Goal: Check status: Check status

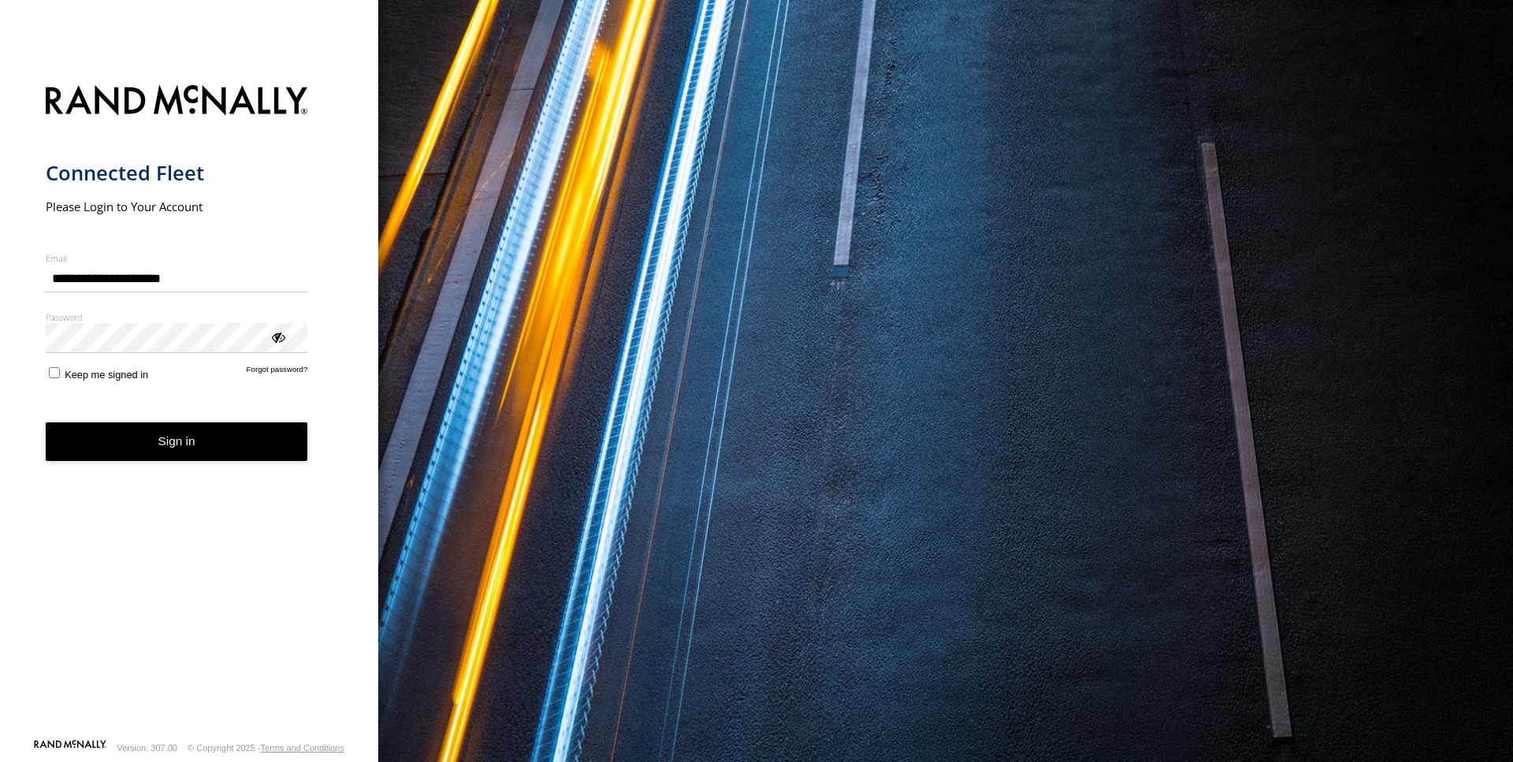
click at [172, 440] on button "Sign in" at bounding box center [177, 441] width 262 height 39
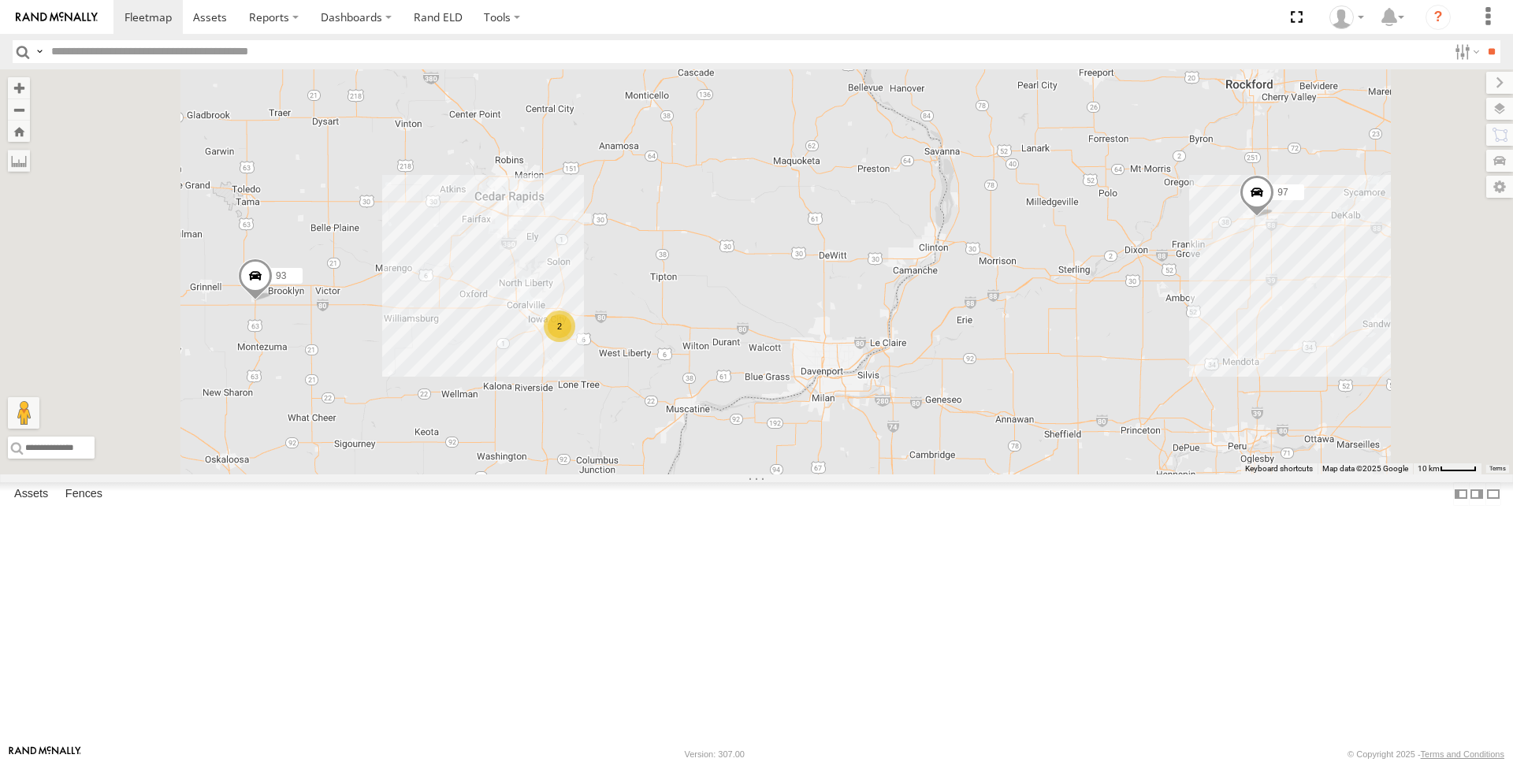
click at [0, 0] on div at bounding box center [0, 0] width 0 height 0
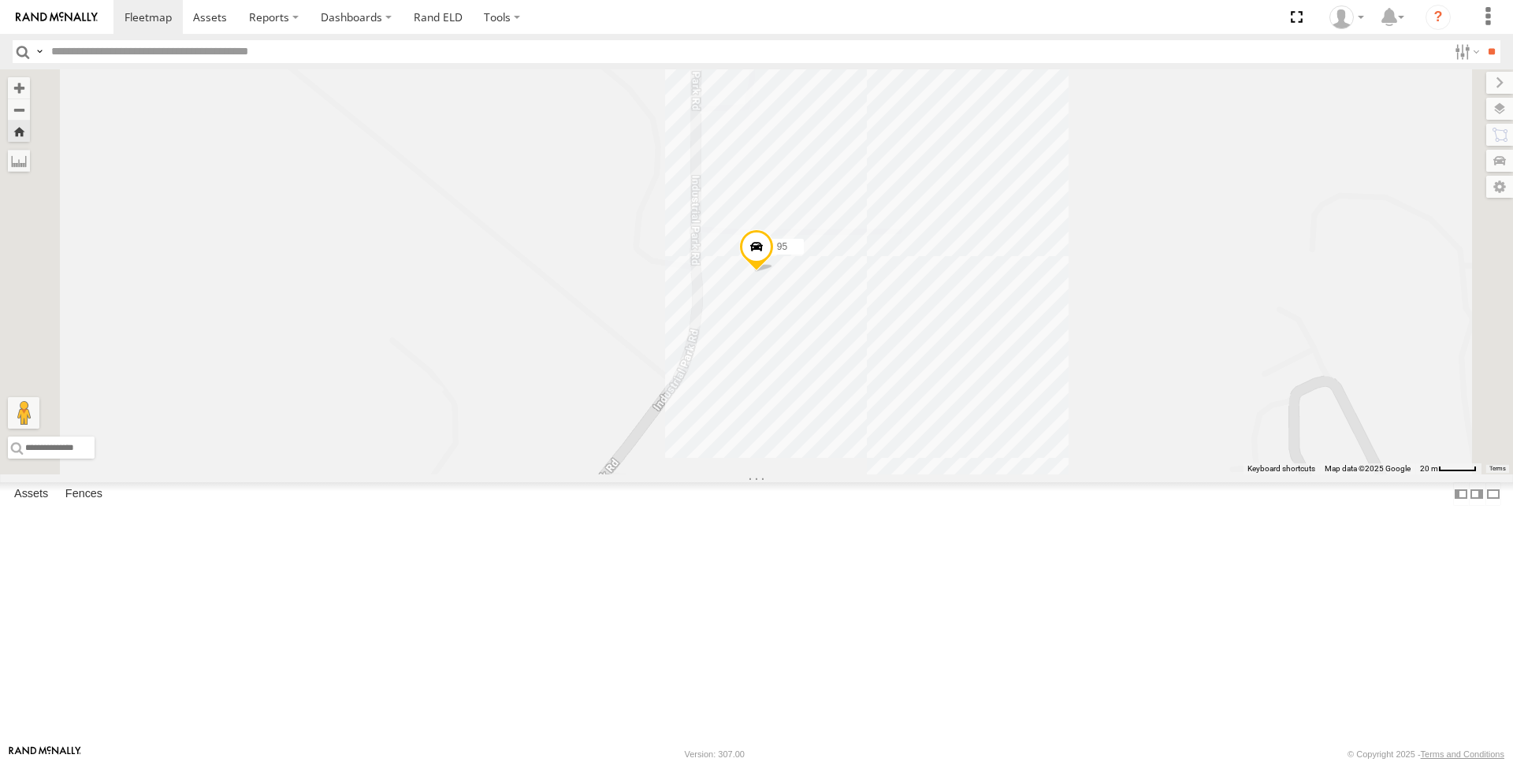
click at [774, 273] on span at bounding box center [756, 251] width 35 height 43
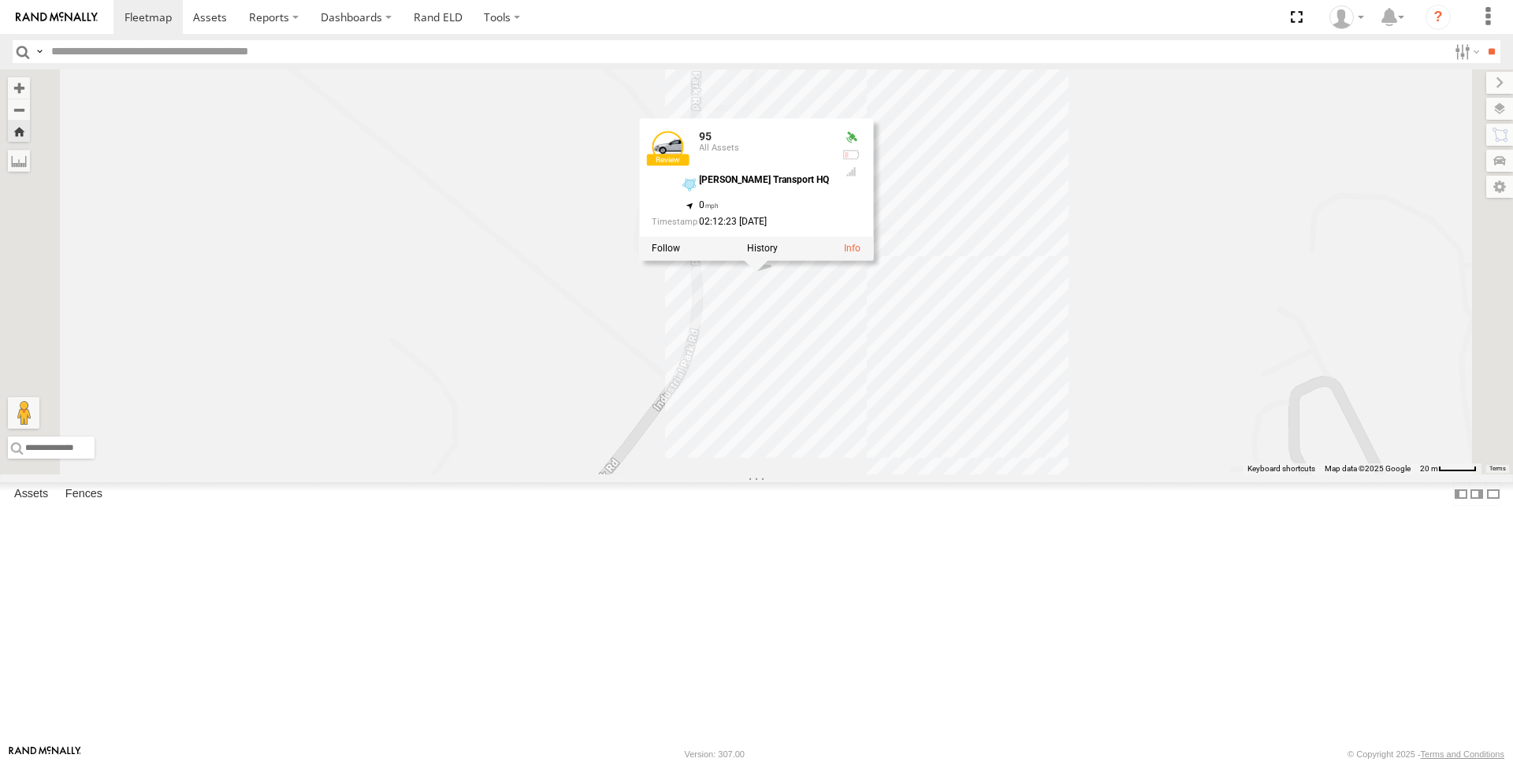
click at [0, 0] on div "93" at bounding box center [0, 0] width 0 height 0
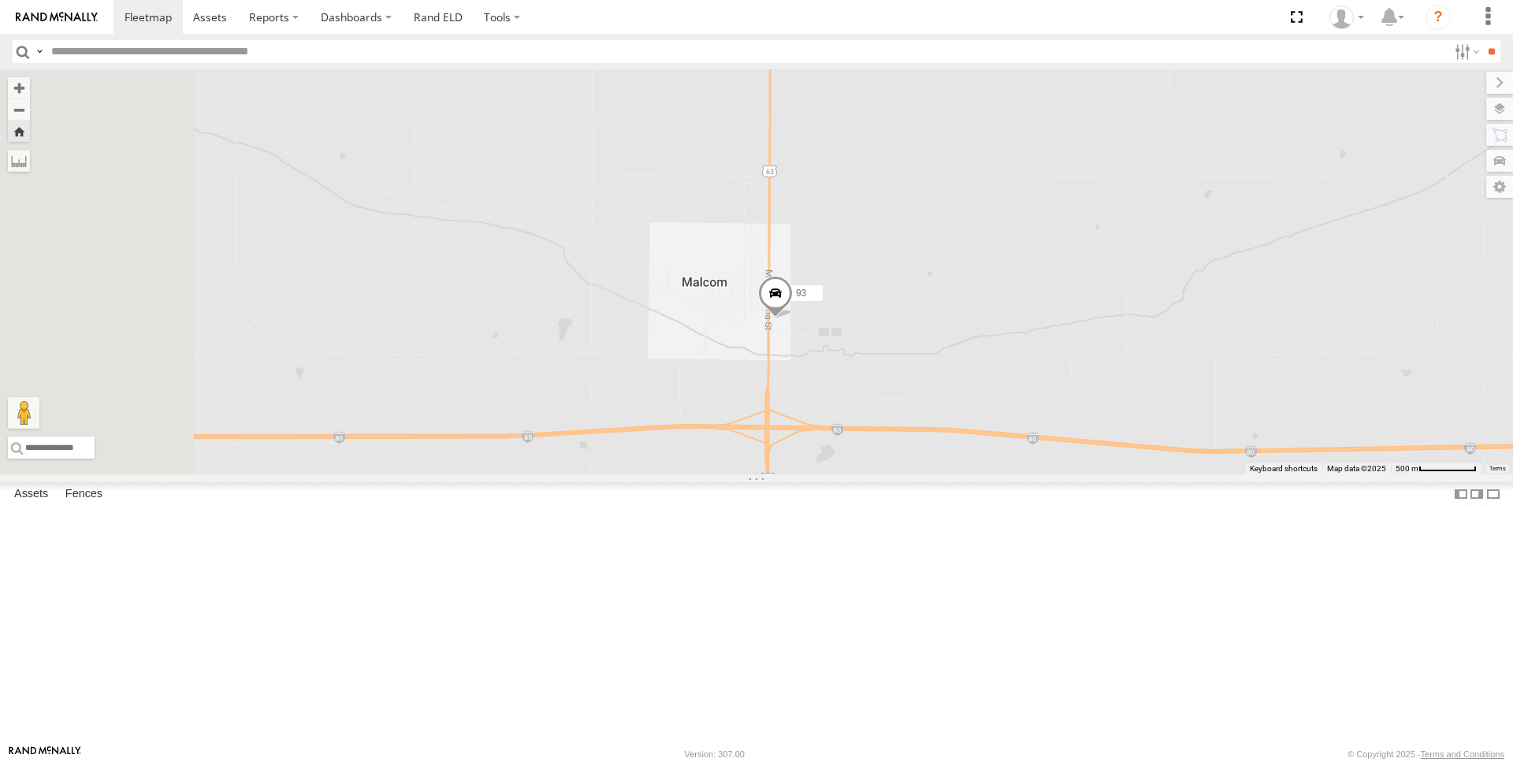
drag, startPoint x: 613, startPoint y: 507, endPoint x: 854, endPoint y: 492, distance: 241.6
click at [854, 474] on div "93" at bounding box center [756, 271] width 1513 height 405
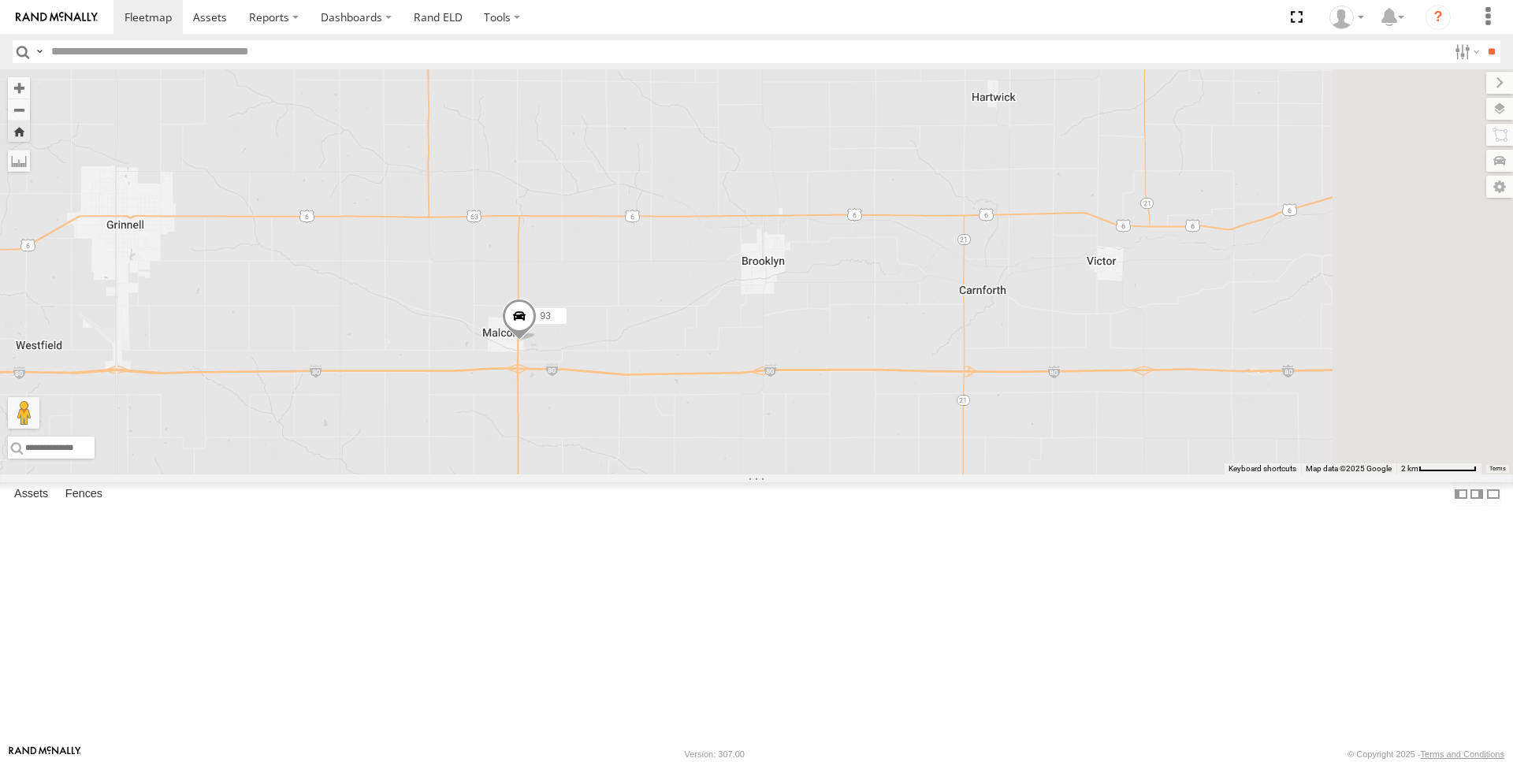
drag, startPoint x: 747, startPoint y: 467, endPoint x: 600, endPoint y: 466, distance: 147.3
click at [600, 466] on div "93" at bounding box center [756, 271] width 1513 height 405
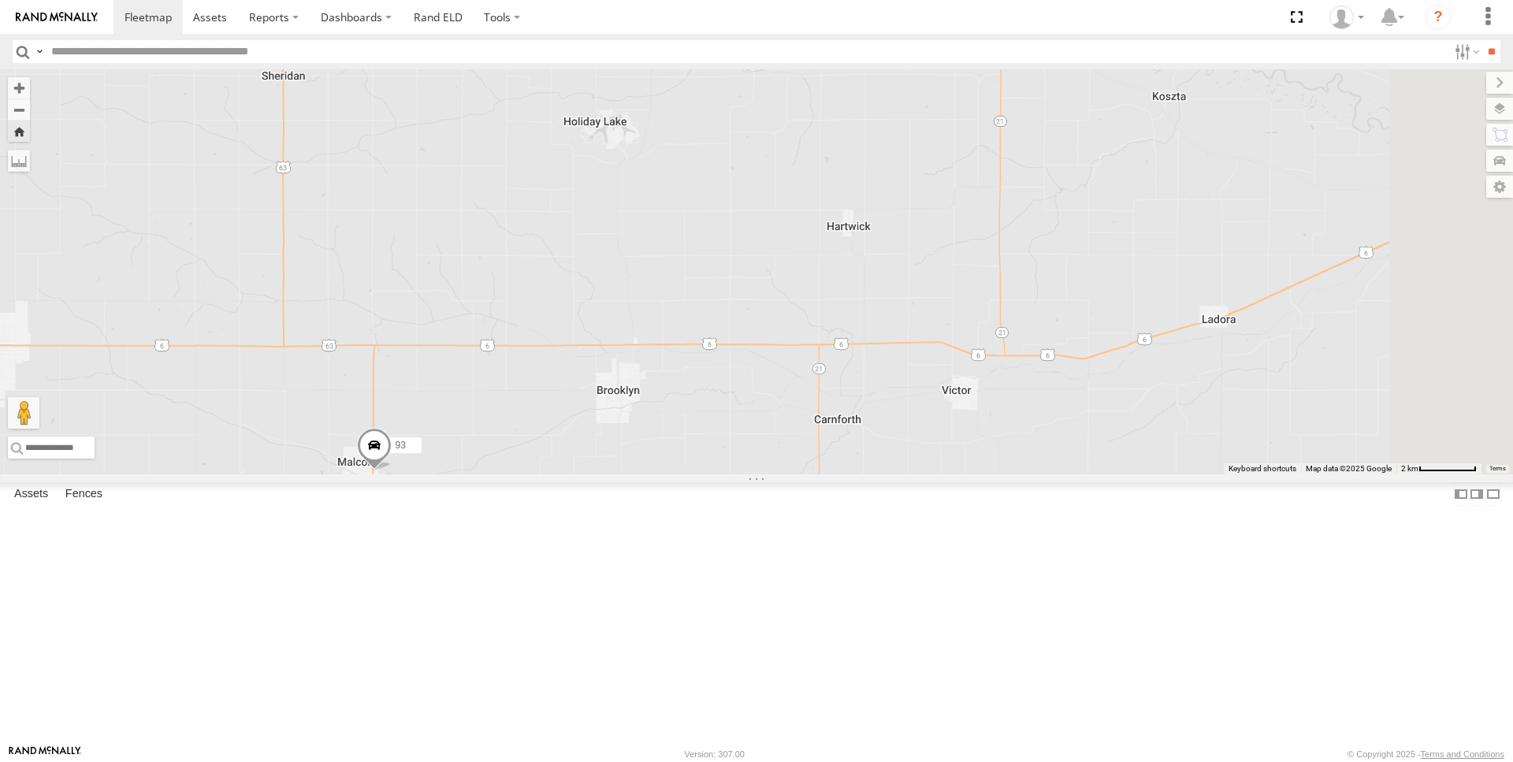
drag, startPoint x: 1057, startPoint y: 429, endPoint x: 904, endPoint y: 563, distance: 202.6
click at [904, 474] on div "93" at bounding box center [756, 271] width 1513 height 405
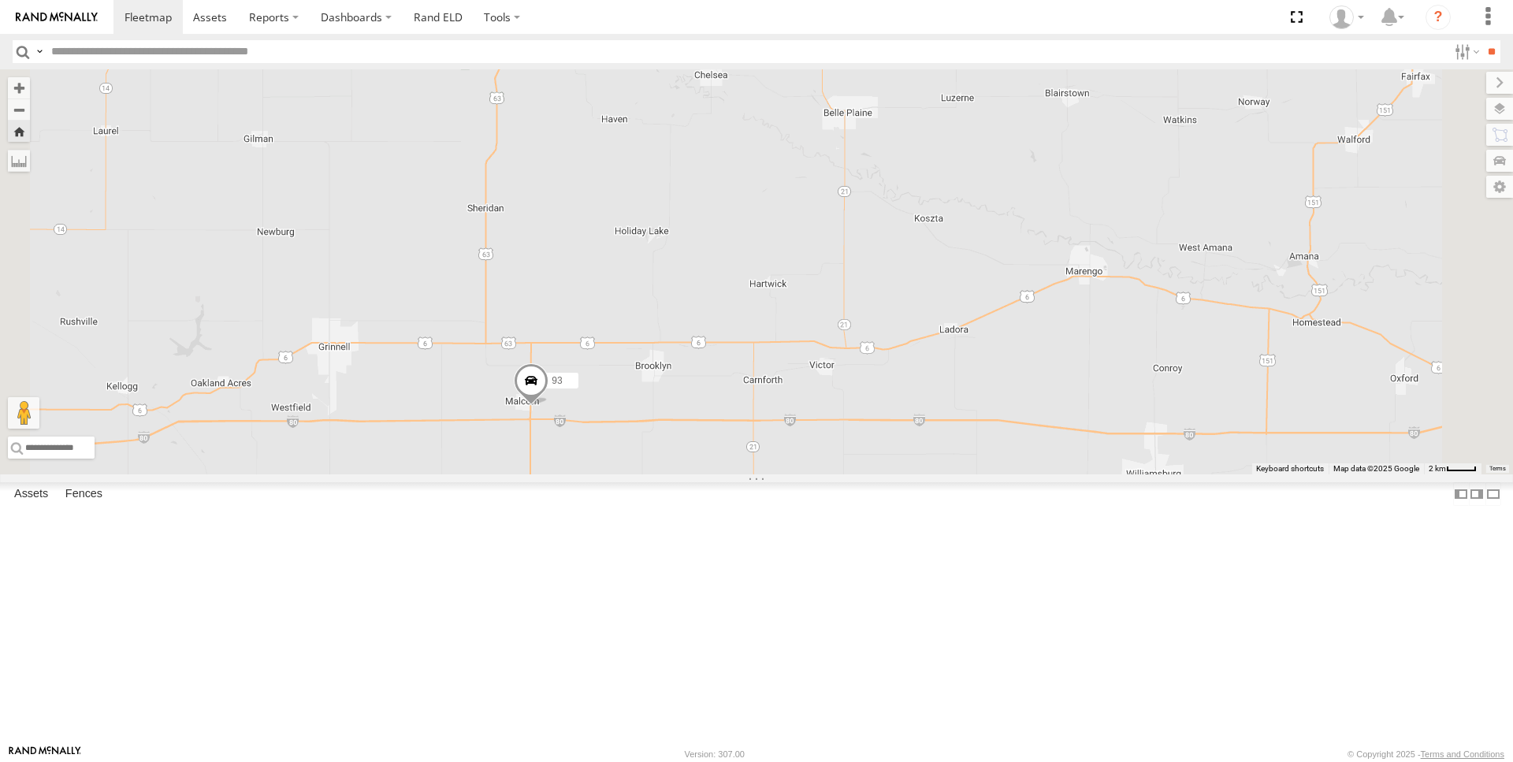
drag, startPoint x: 880, startPoint y: 492, endPoint x: 871, endPoint y: 447, distance: 45.9
click at [871, 447] on div "93" at bounding box center [756, 271] width 1513 height 405
